Goal: Transaction & Acquisition: Obtain resource

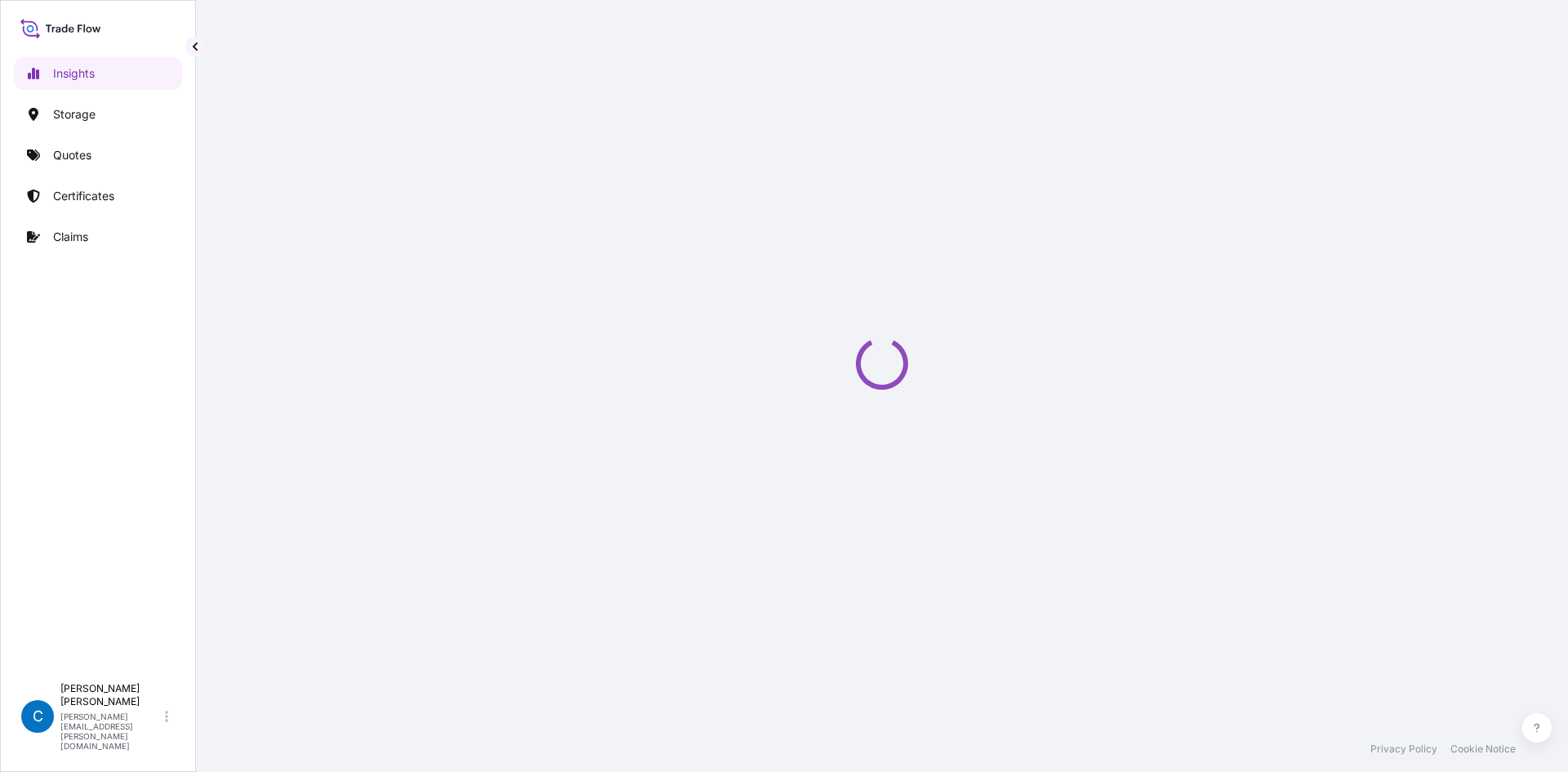
select select "2025"
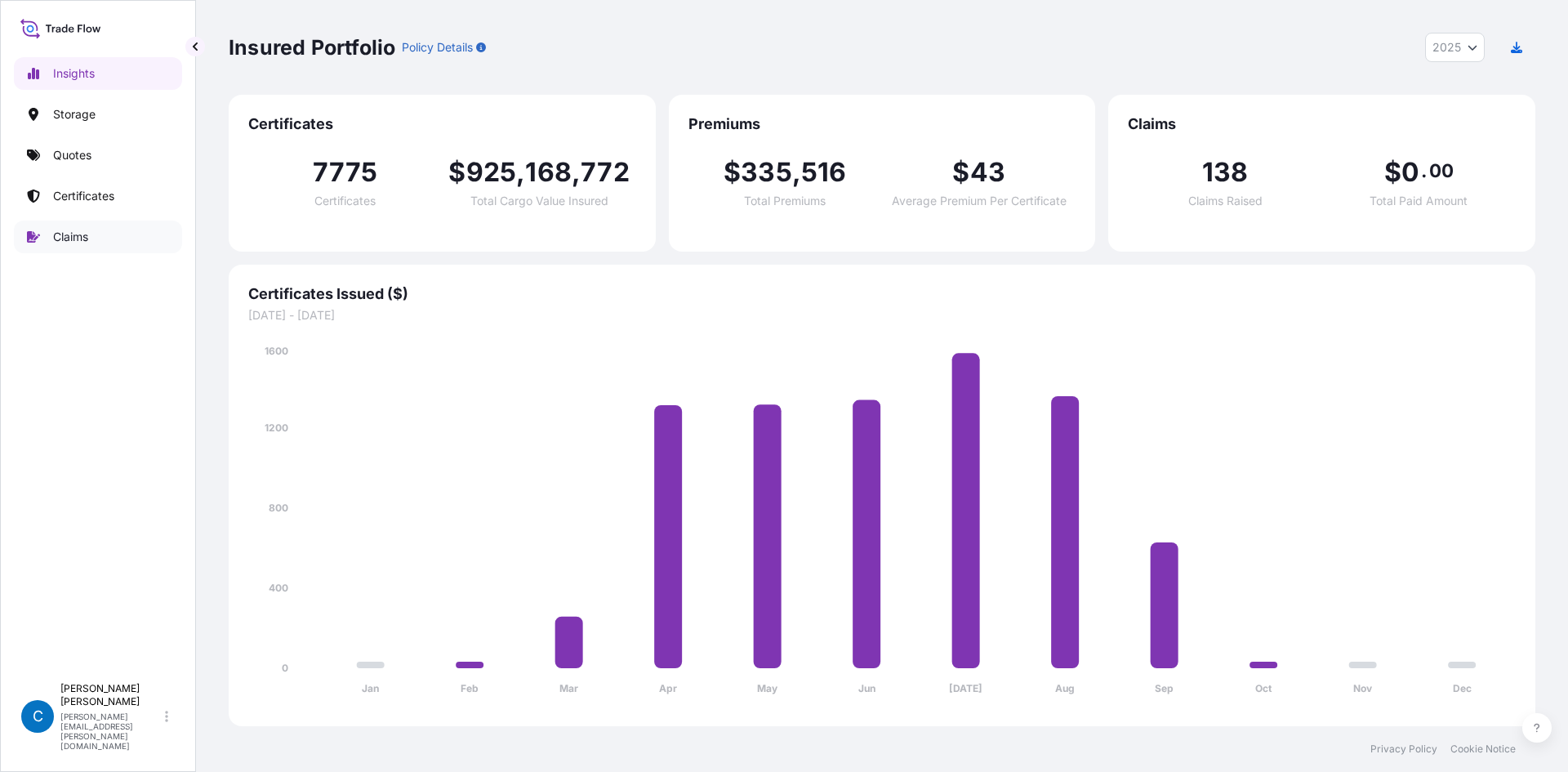
click at [90, 232] on link "Claims" at bounding box center [98, 236] width 168 height 32
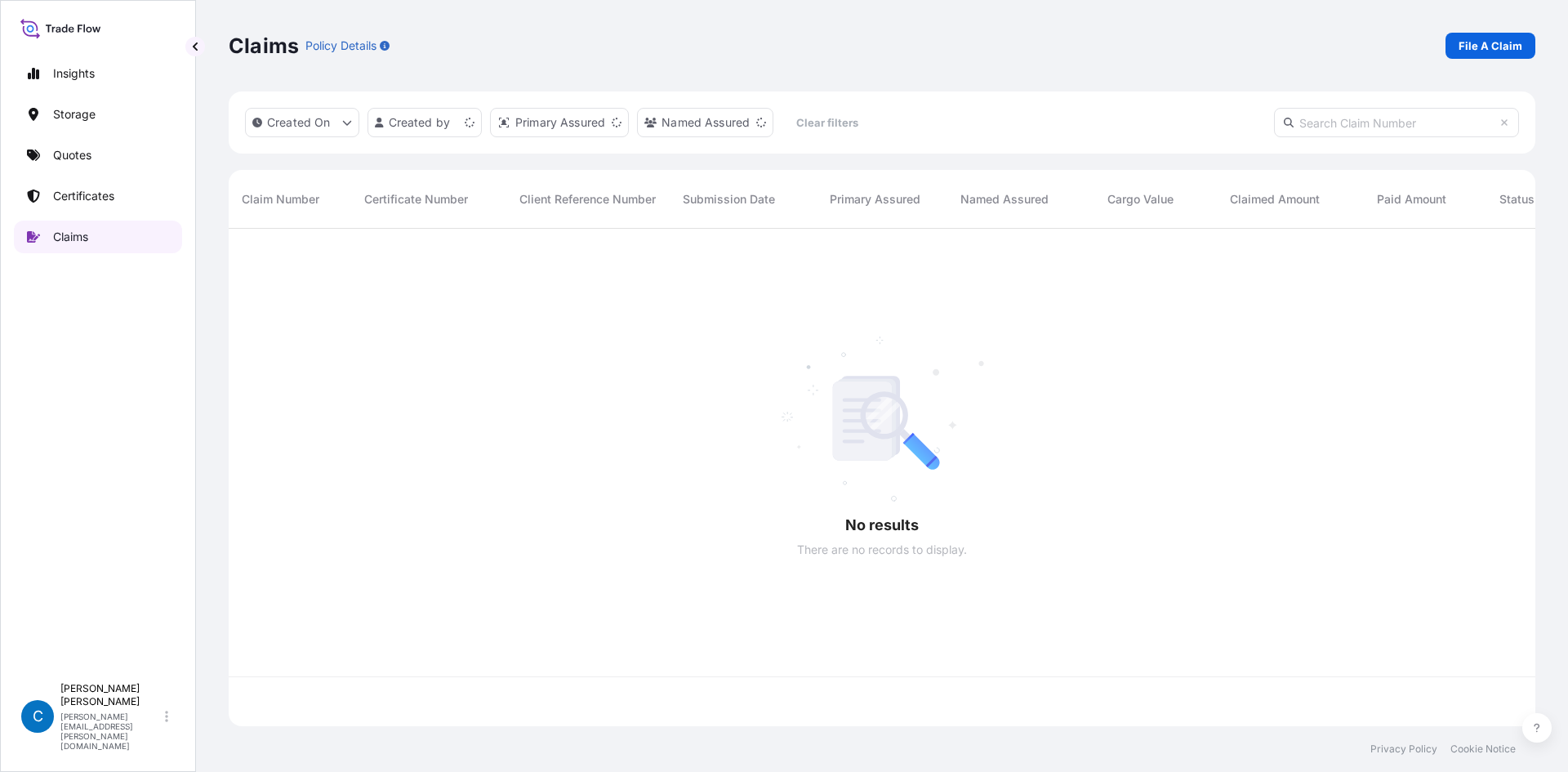
scroll to position [494, 1294]
click at [1329, 114] on input "text" at bounding box center [1396, 122] width 245 height 29
paste input "[PHONE_NUMBER]"
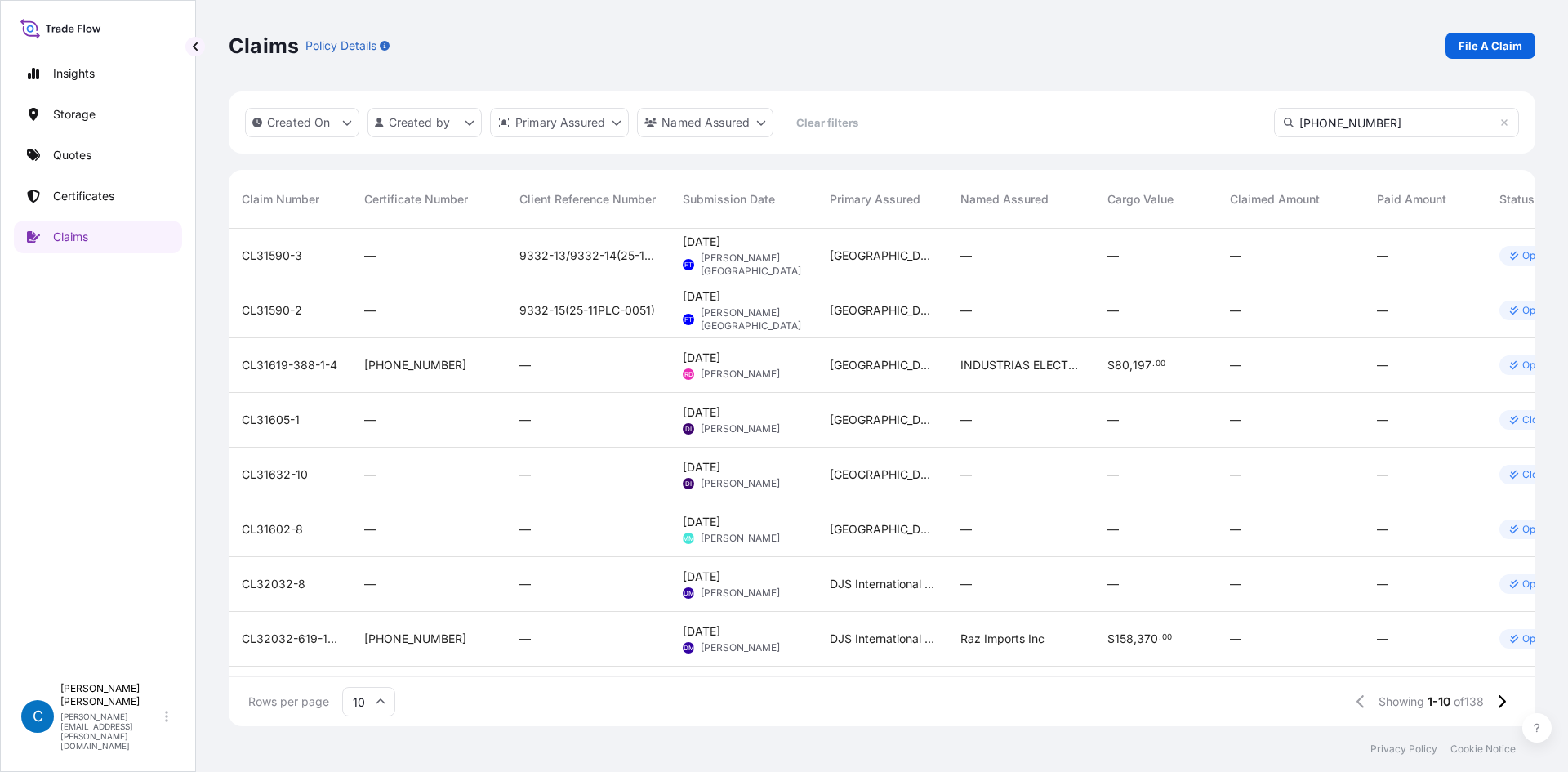
type input "[PHONE_NUMBER]"
click at [446, 138] on div "Created On Created by Primary Assured Named Assured Clear filters 31602-120-1" at bounding box center [882, 122] width 1307 height 62
click at [452, 127] on html "Insights Storage Quotes Certificates Claims C Caroline Dougherty caroline.dough…" at bounding box center [784, 425] width 1568 height 852
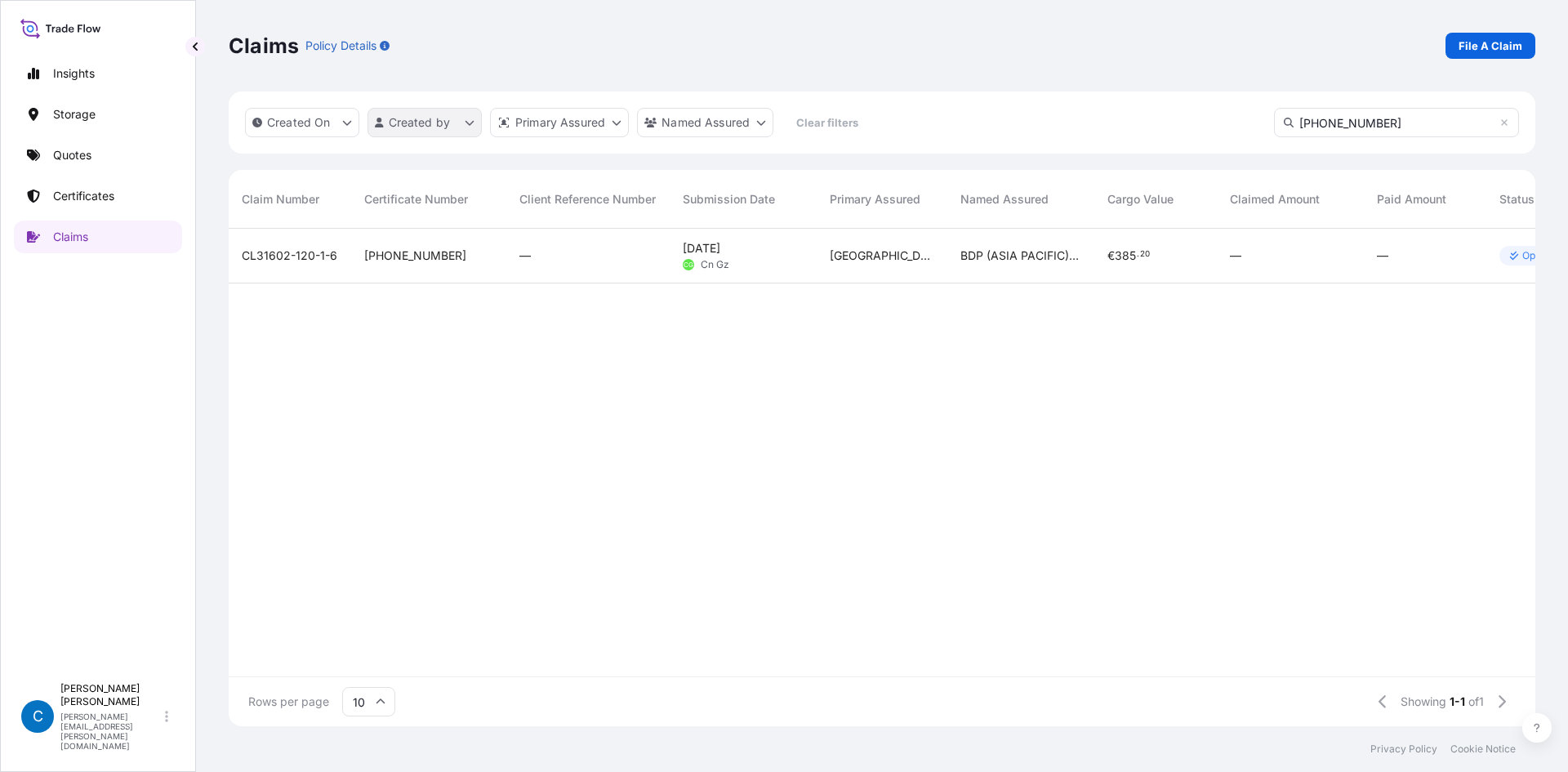
click at [454, 127] on html "Insights Storage Quotes Certificates Claims C Caroline Dougherty caroline.dough…" at bounding box center [784, 425] width 1568 height 852
click at [312, 255] on span "CL31602-120-1-6" at bounding box center [289, 255] width 95 height 17
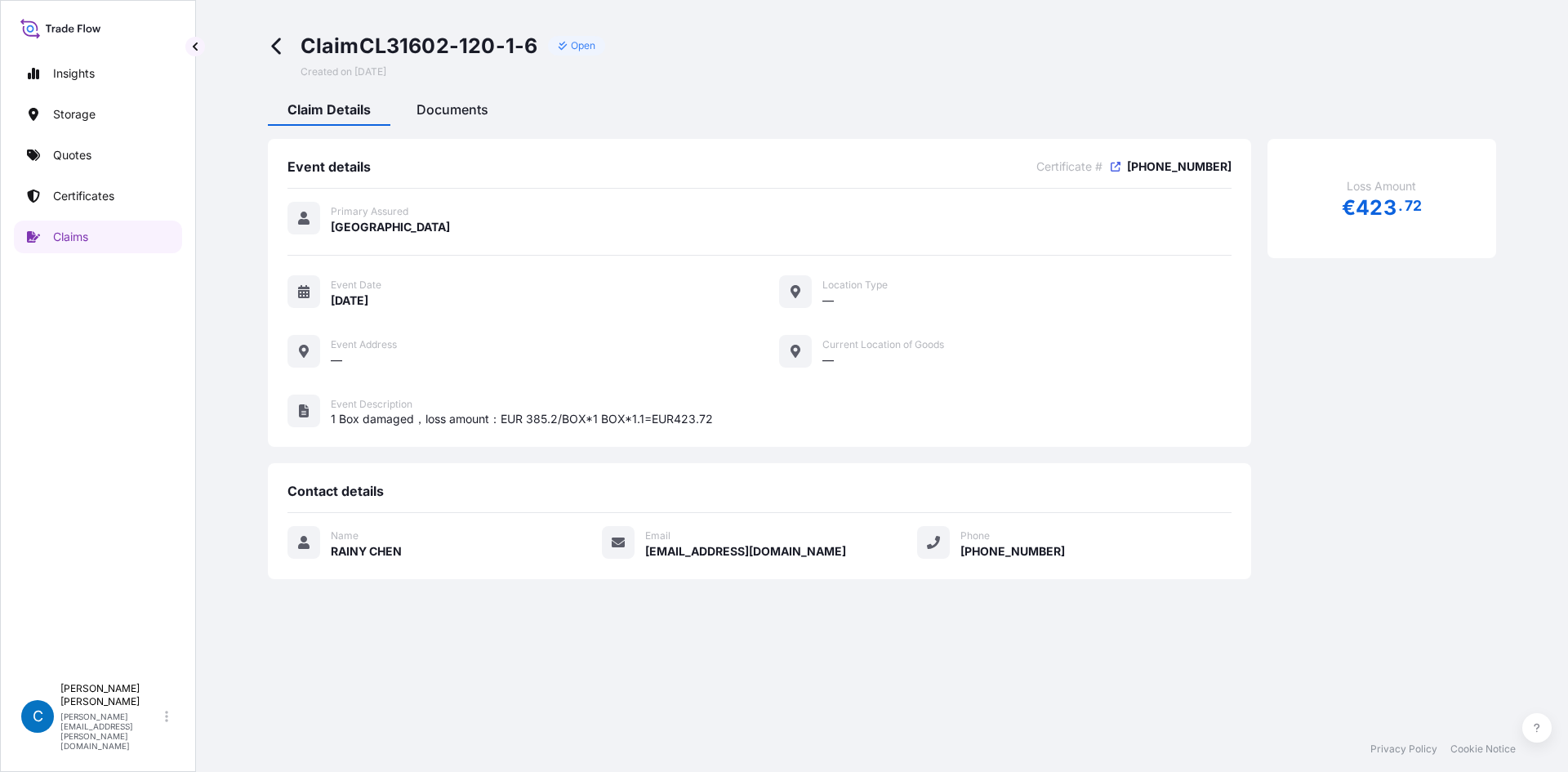
click at [454, 106] on span "Documents" at bounding box center [452, 109] width 72 height 17
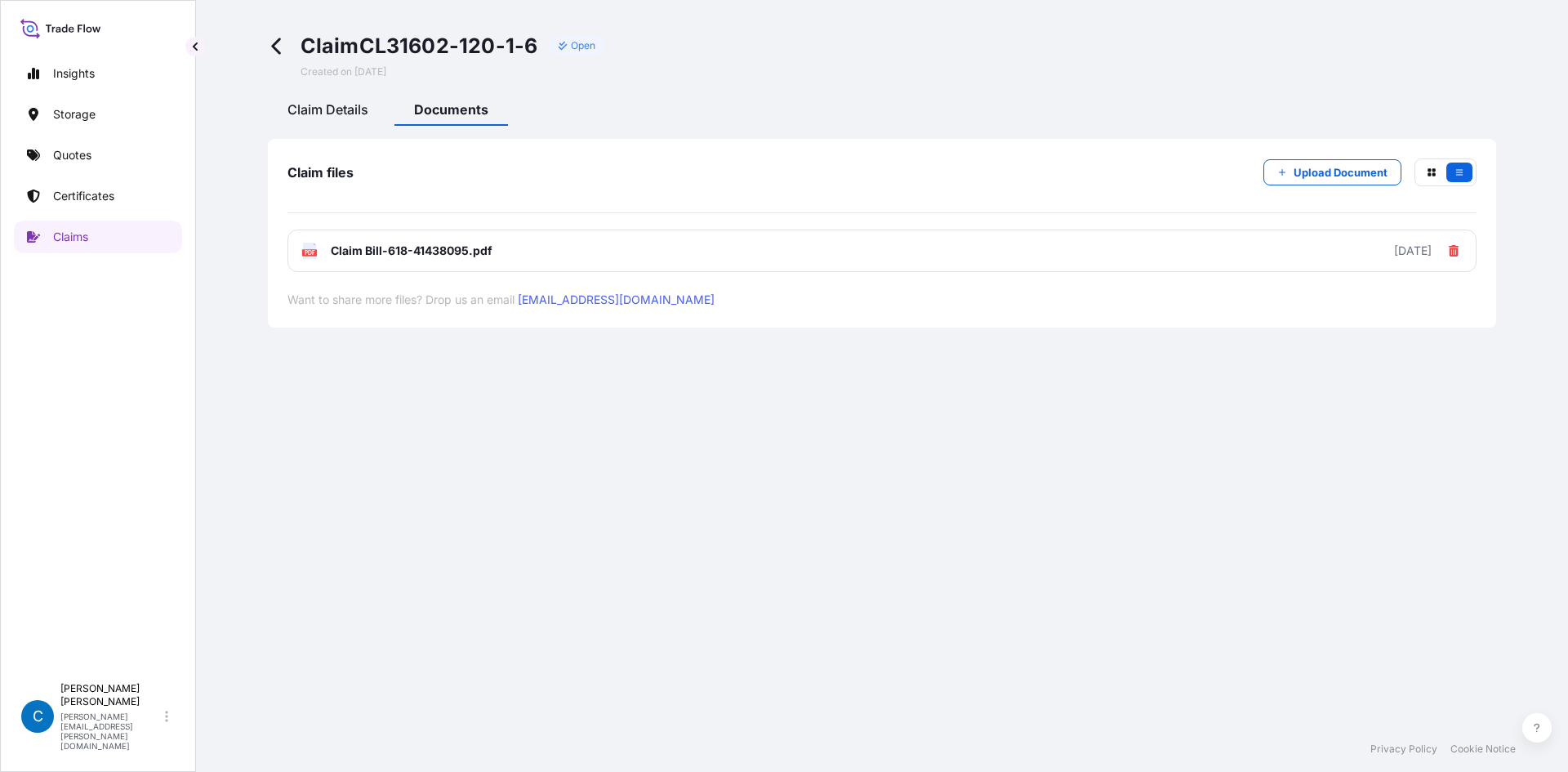
click at [315, 118] on div "Claim Details" at bounding box center [328, 111] width 120 height 27
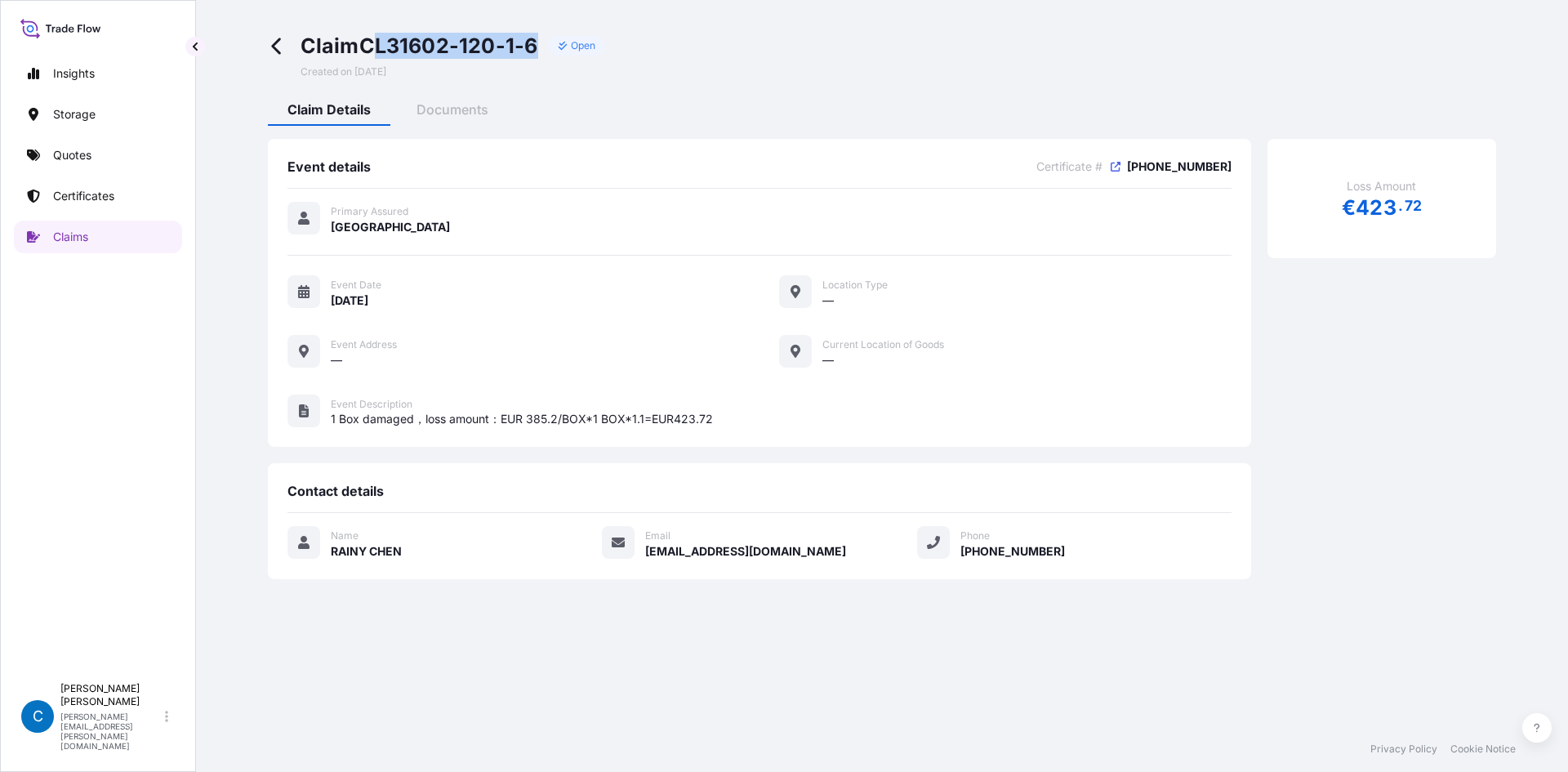
drag, startPoint x: 371, startPoint y: 52, endPoint x: 541, endPoint y: 36, distance: 170.8
click at [541, 36] on div "Claim CL31602-120-1-6 Open" at bounding box center [453, 46] width 305 height 27
click at [541, 41] on div "Claim CL31602-120-1-6 Open" at bounding box center [453, 46] width 305 height 27
drag, startPoint x: 541, startPoint y: 41, endPoint x: 367, endPoint y: 36, distance: 174.1
click at [367, 36] on div "Claim CL31602-120-1-6 Open" at bounding box center [453, 46] width 305 height 27
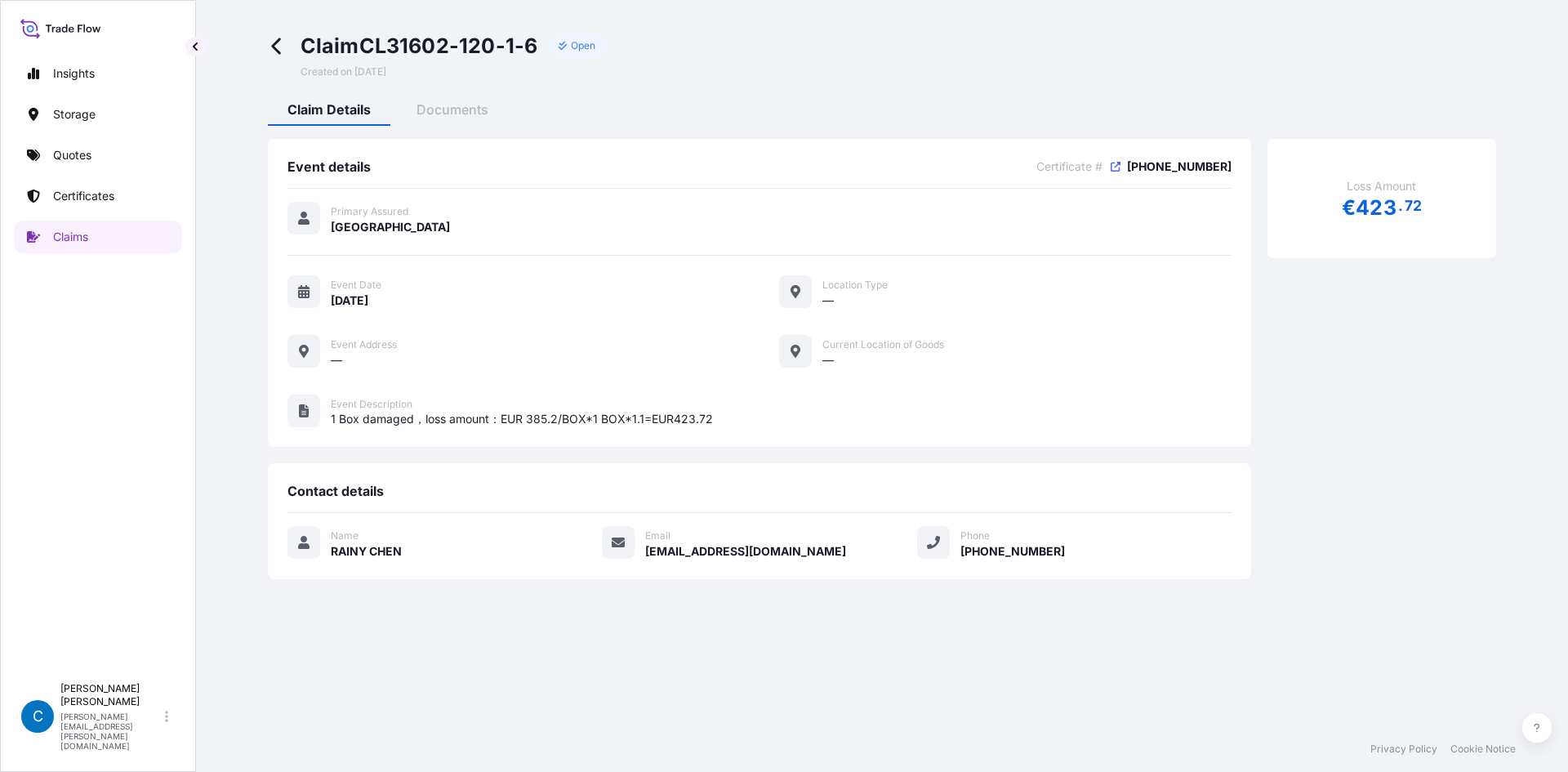
click at [274, 40] on icon at bounding box center [277, 46] width 19 height 19
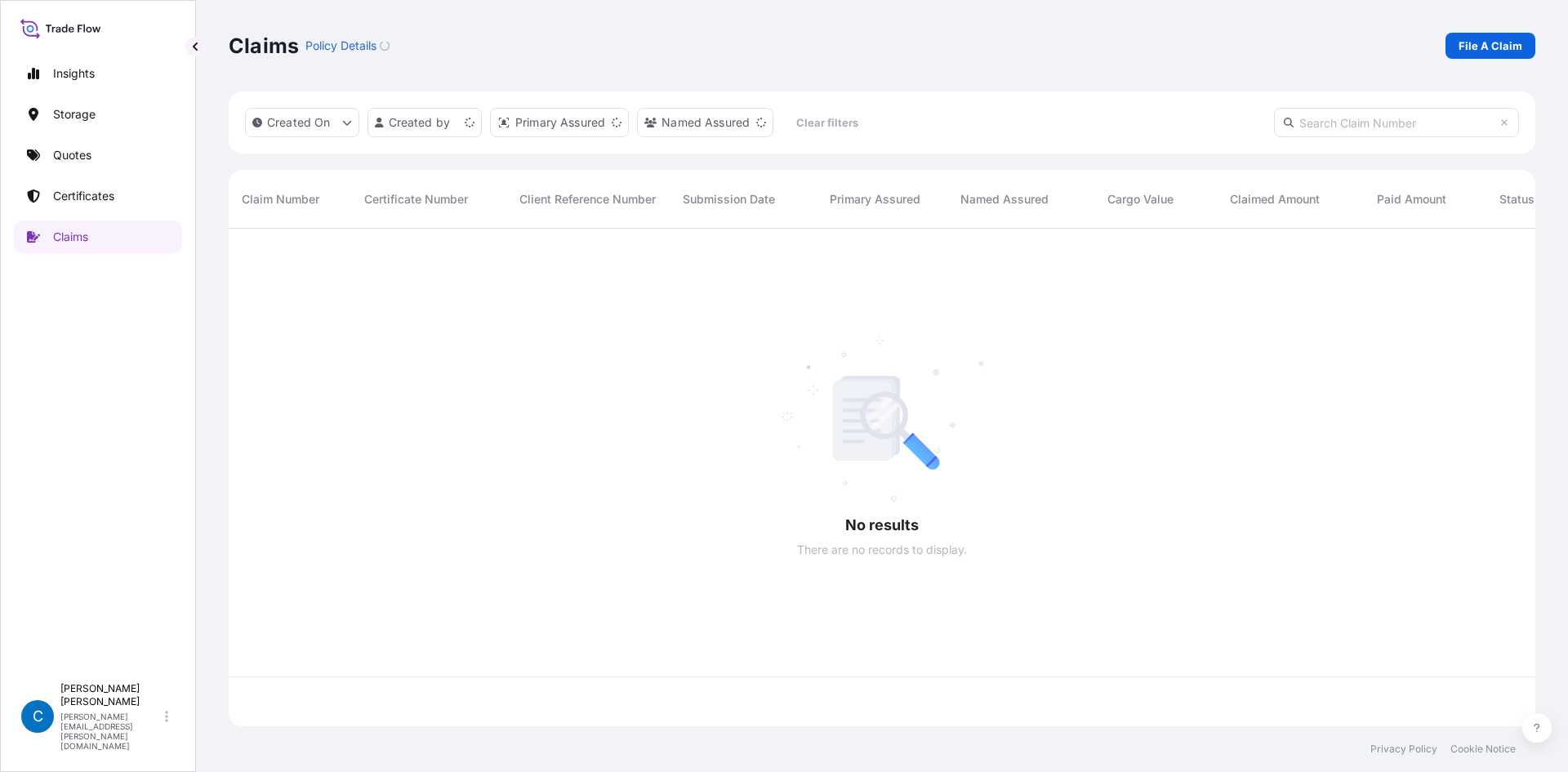
scroll to position [494, 1294]
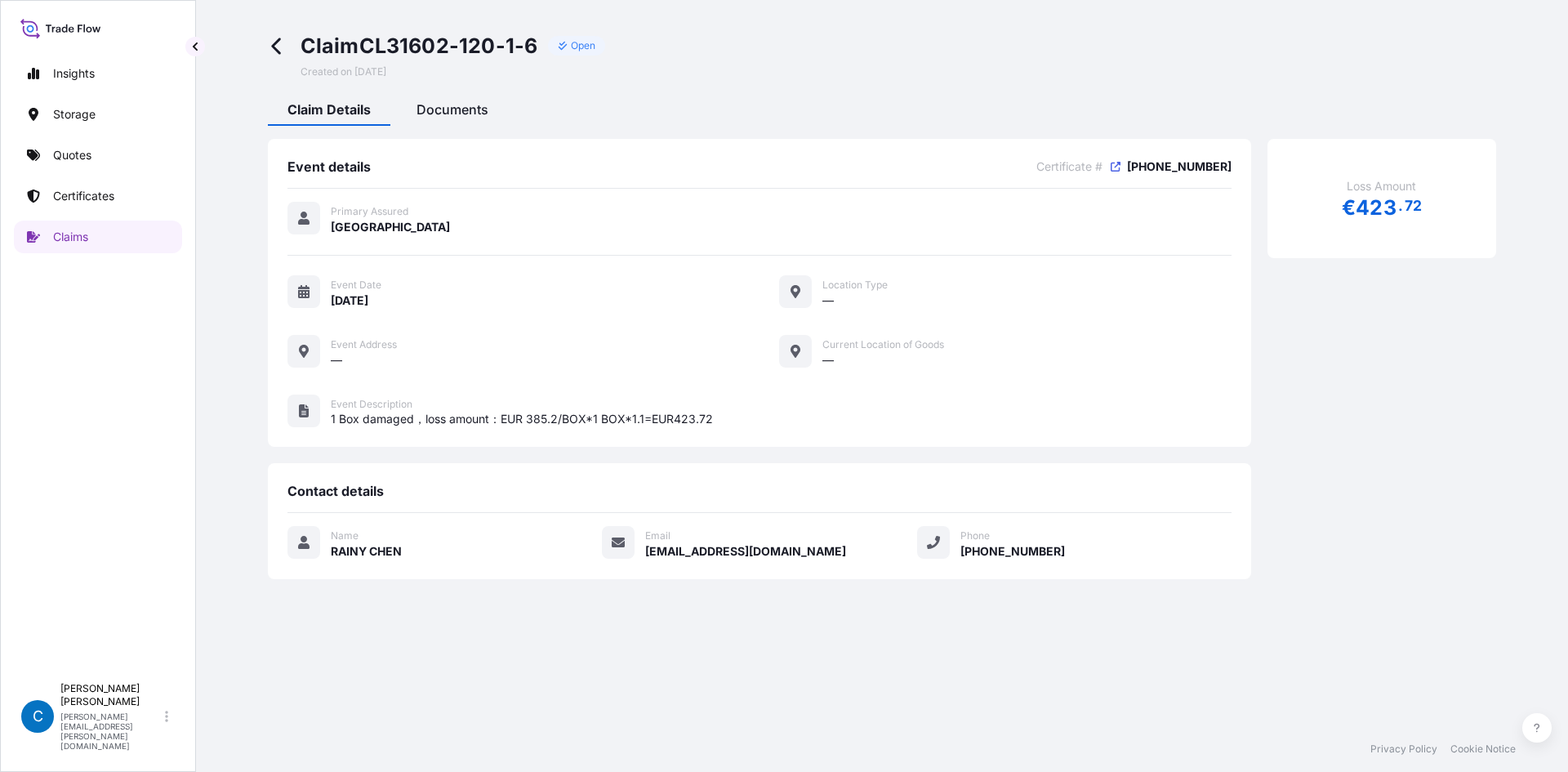
click at [446, 106] on span "Documents" at bounding box center [452, 109] width 72 height 17
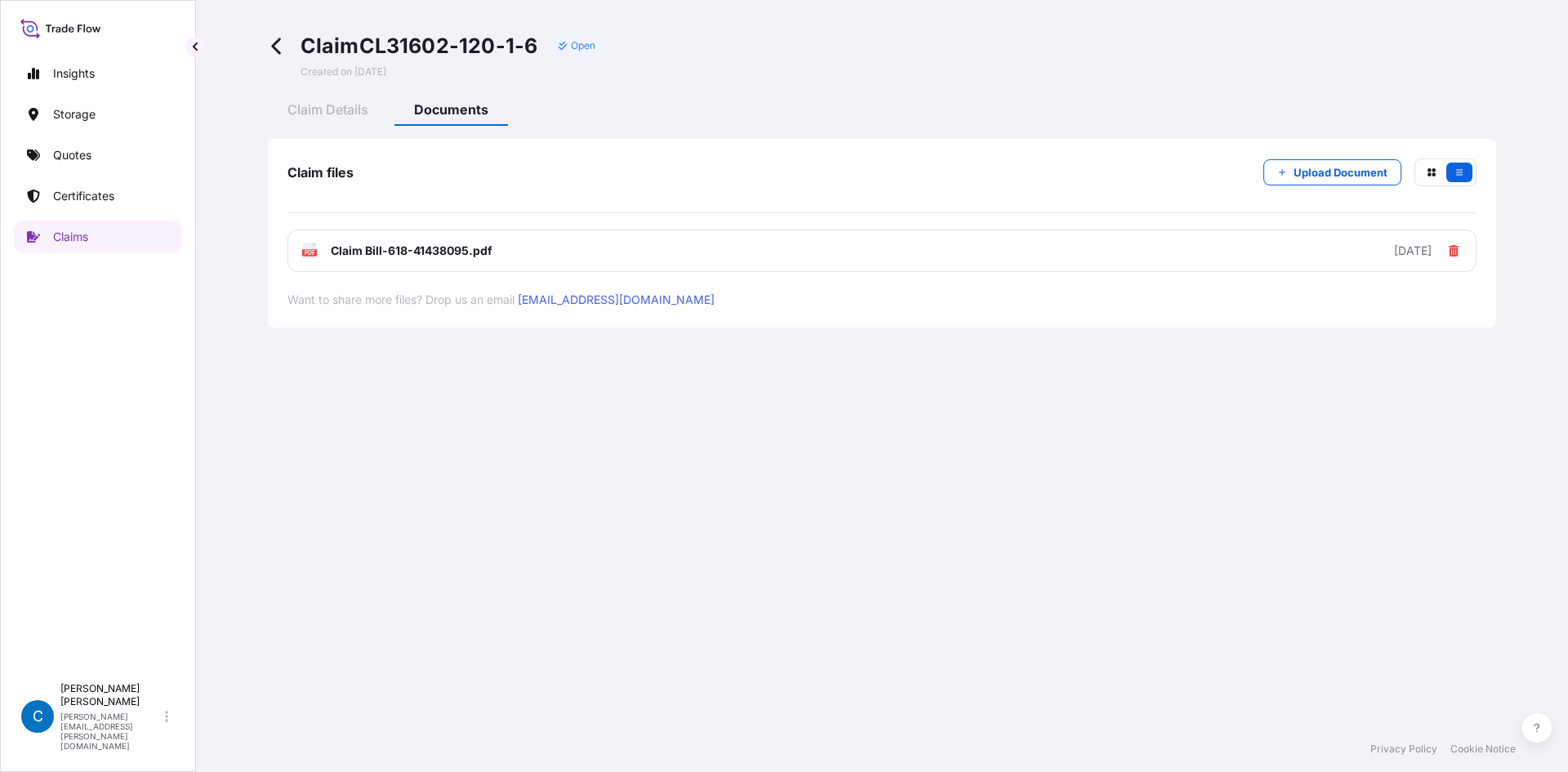
click at [282, 42] on icon at bounding box center [277, 46] width 19 height 19
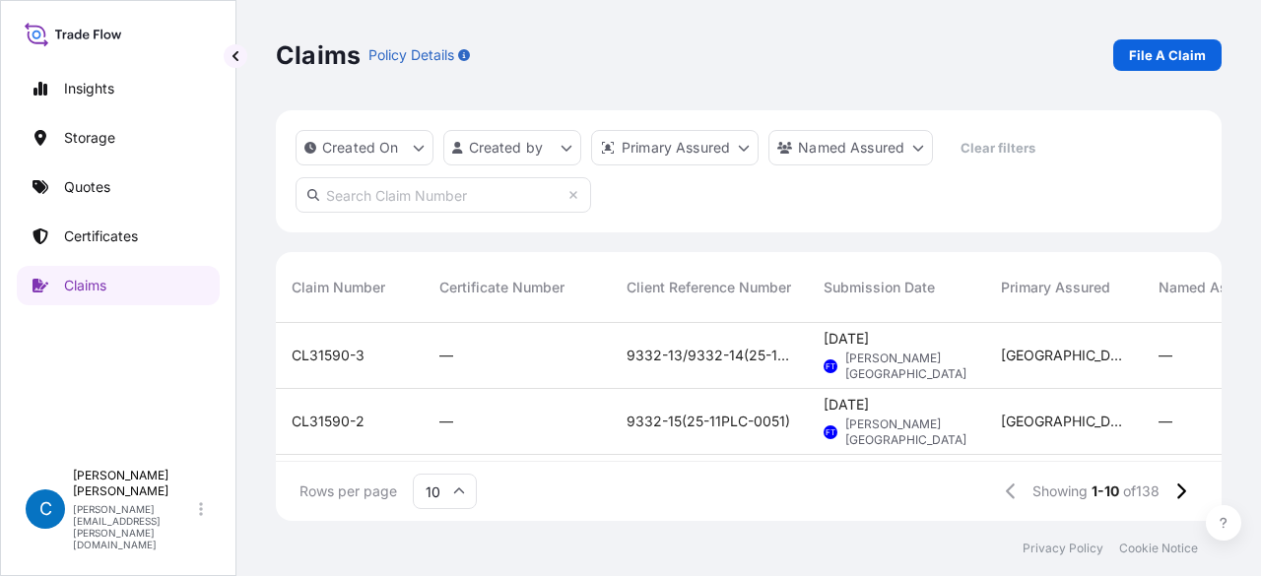
scroll to position [194, 930]
click at [106, 227] on p "Certificates" at bounding box center [101, 237] width 74 height 20
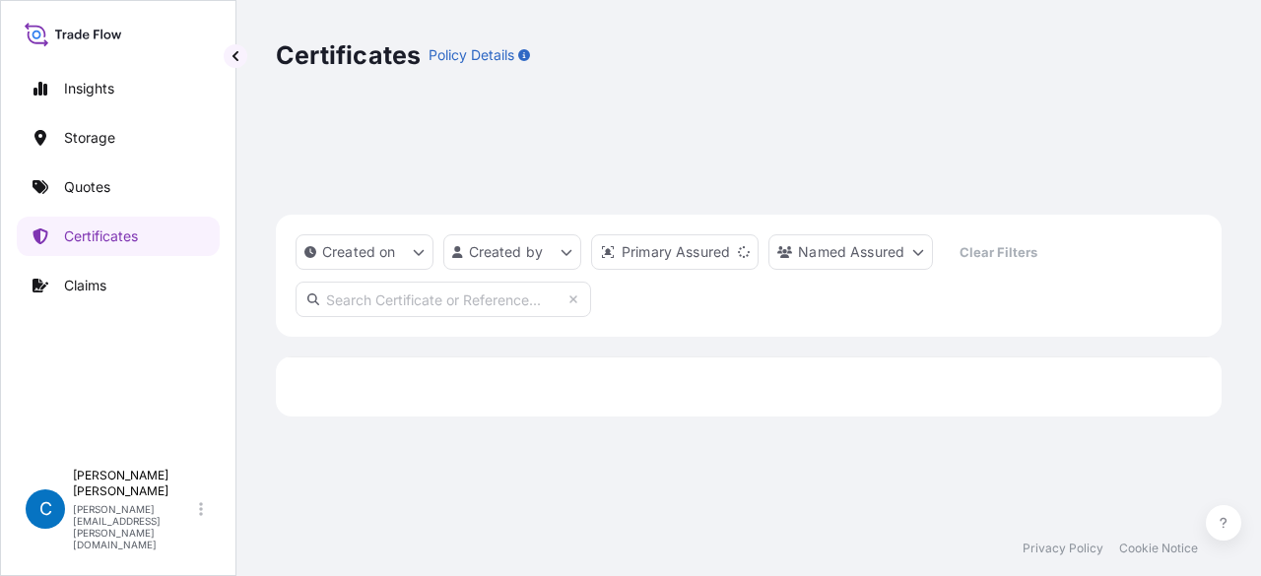
scroll to position [194, 930]
click at [453, 282] on input "text" at bounding box center [442, 299] width 295 height 35
paste input "32032-619-1"
type input "32032-619-1"
click at [337, 436] on span "32032-619-1" at bounding box center [353, 446] width 123 height 20
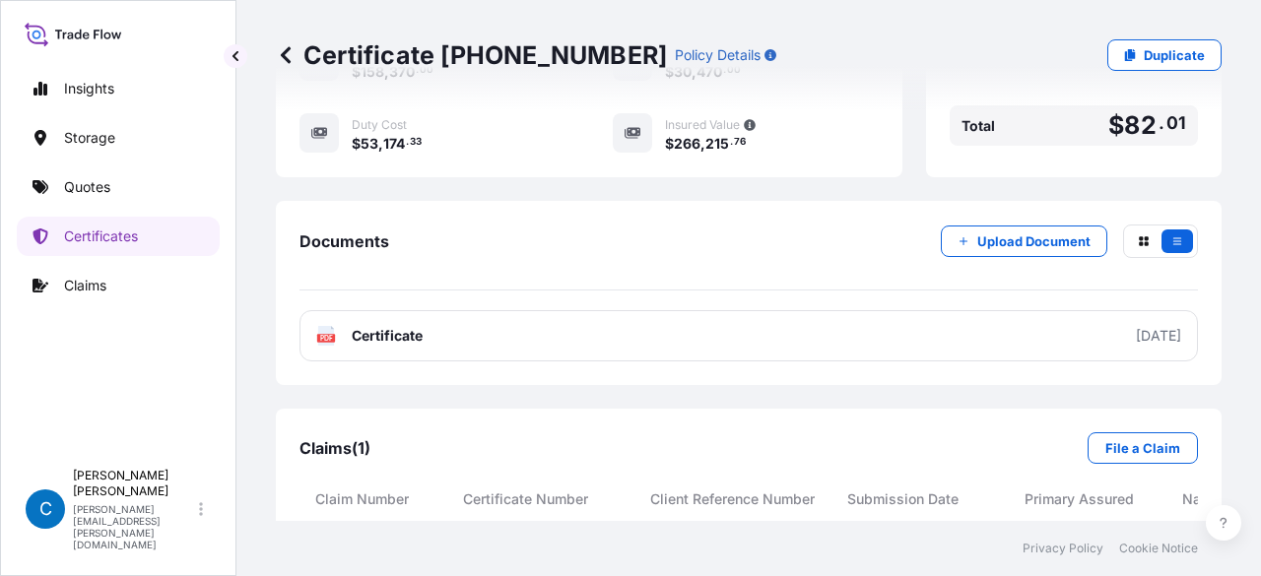
scroll to position [677, 0]
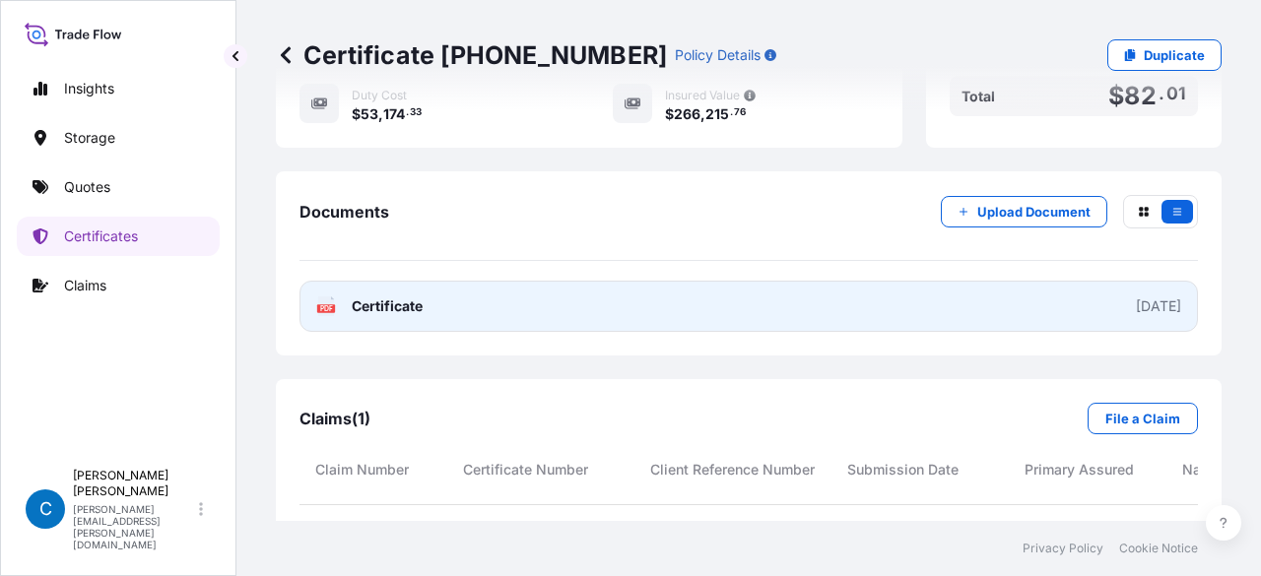
click at [721, 332] on link "PDF Certificate 2025-08-19" at bounding box center [748, 306] width 898 height 51
